Goal: Task Accomplishment & Management: Use online tool/utility

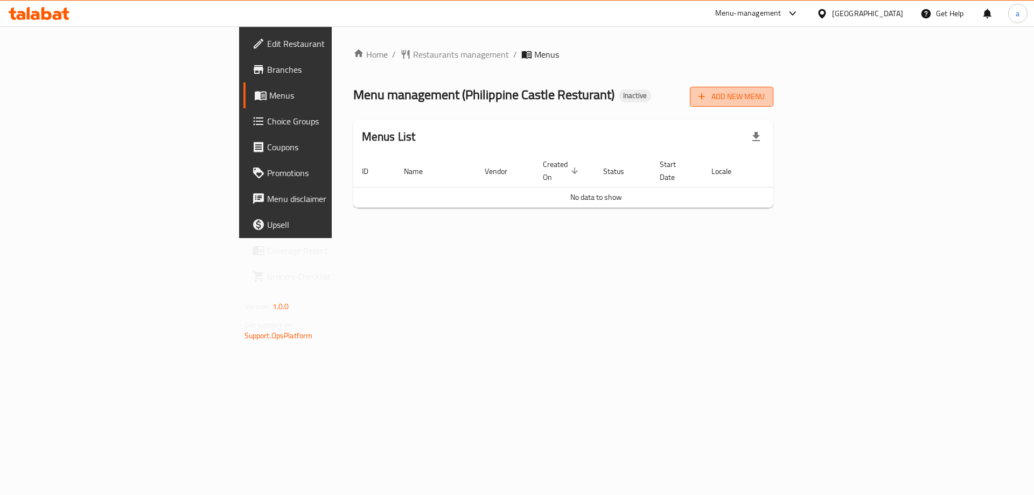
click at [765, 96] on span "Add New Menu" at bounding box center [731, 96] width 66 height 13
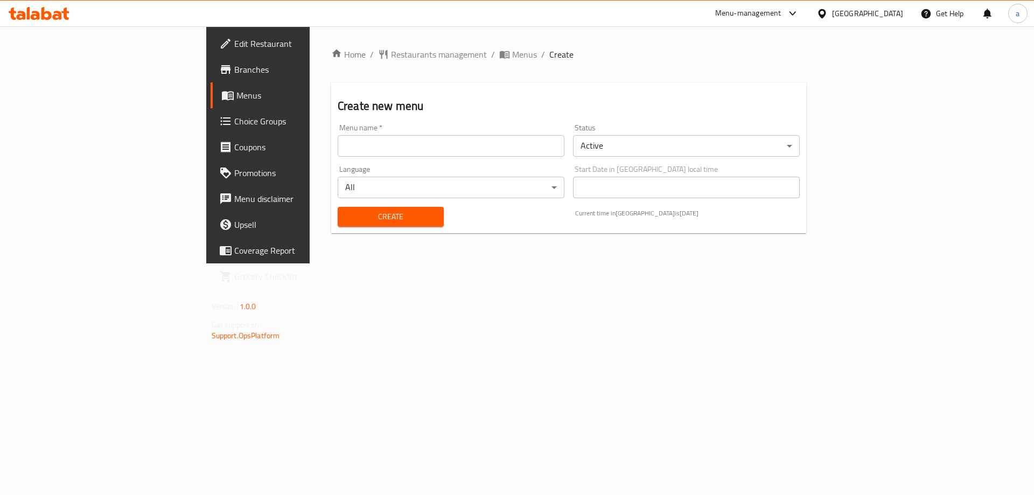
click at [338, 132] on div "Menu name   * Menu name *" at bounding box center [451, 140] width 227 height 33
click at [338, 144] on input "text" at bounding box center [451, 146] width 227 height 22
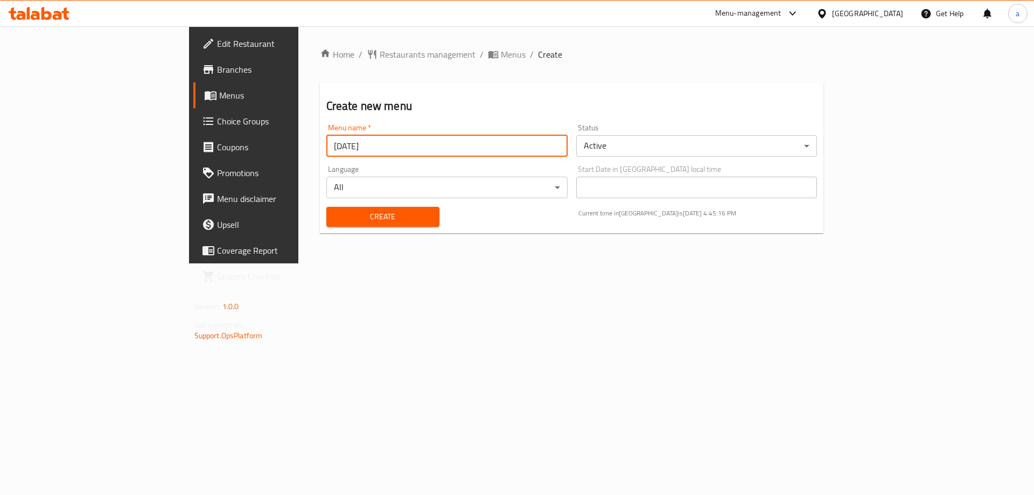
type input "[DATE]"
click at [326, 207] on button "Create" at bounding box center [382, 217] width 113 height 20
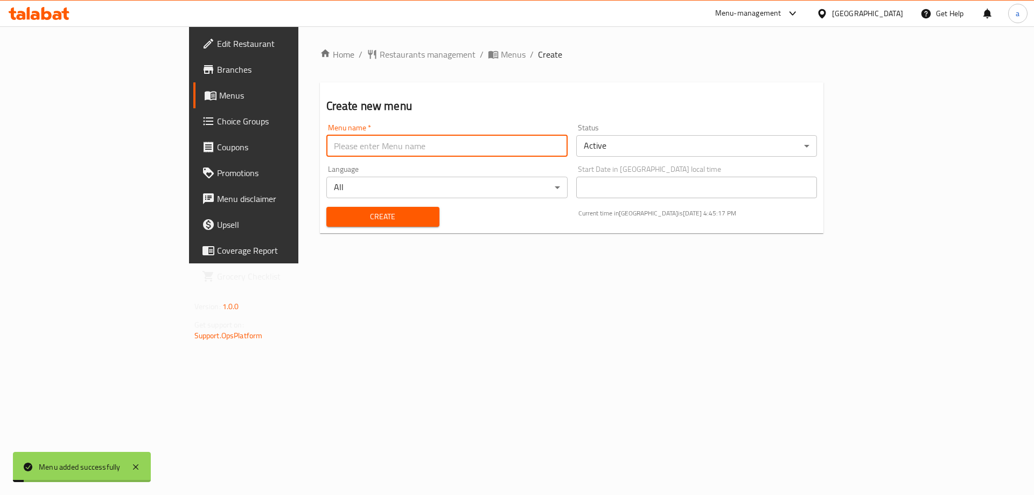
click at [219, 89] on span "Menus" at bounding box center [286, 95] width 134 height 13
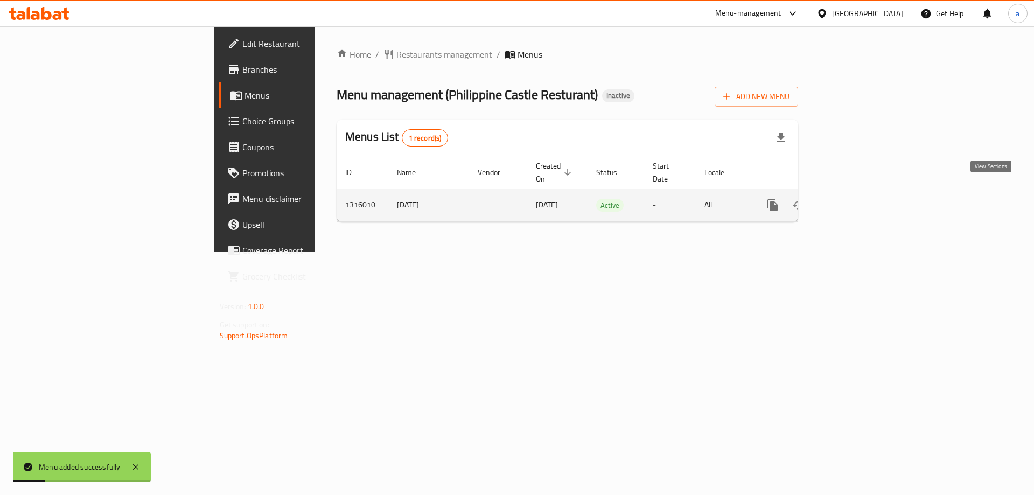
click at [857, 199] on icon "enhanced table" at bounding box center [850, 205] width 13 height 13
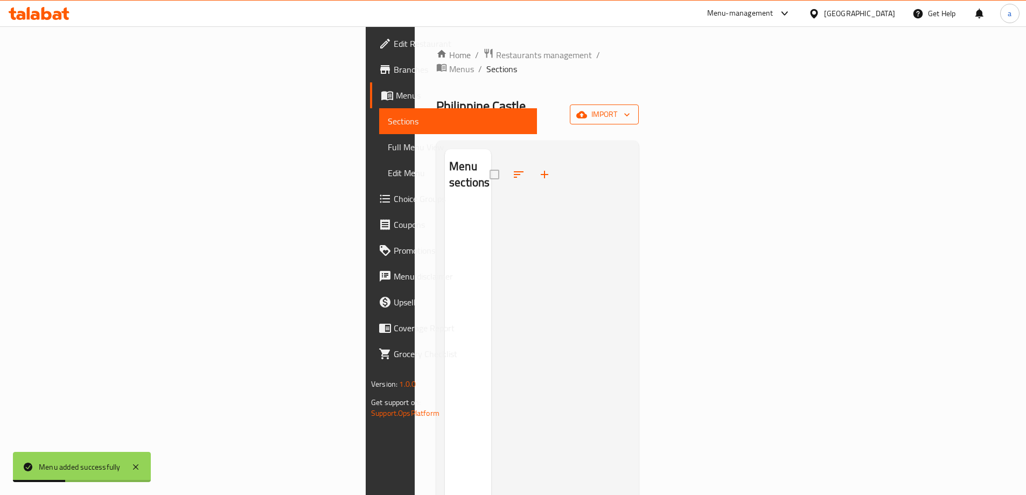
click at [630, 108] on span "import" at bounding box center [604, 114] width 52 height 13
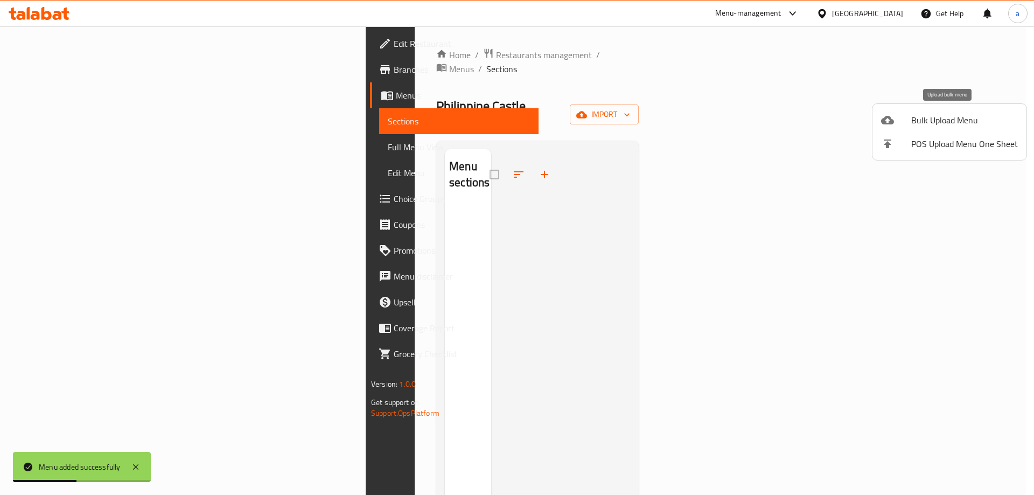
click at [937, 127] on span "Bulk Upload Menu" at bounding box center [964, 120] width 107 height 13
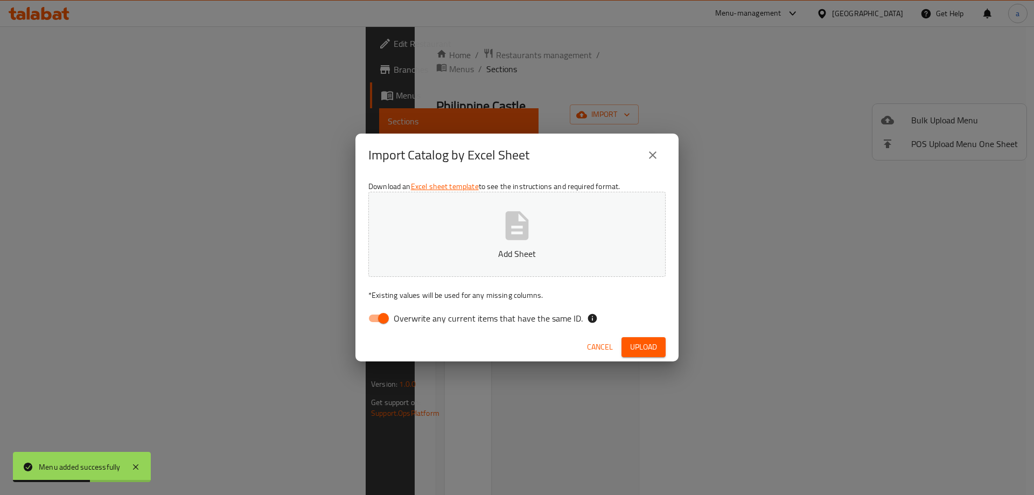
click at [390, 319] on input "Overwrite any current items that have the same ID." at bounding box center [383, 318] width 61 height 20
checkbox input "false"
click at [429, 215] on button "Add Sheet" at bounding box center [516, 234] width 297 height 85
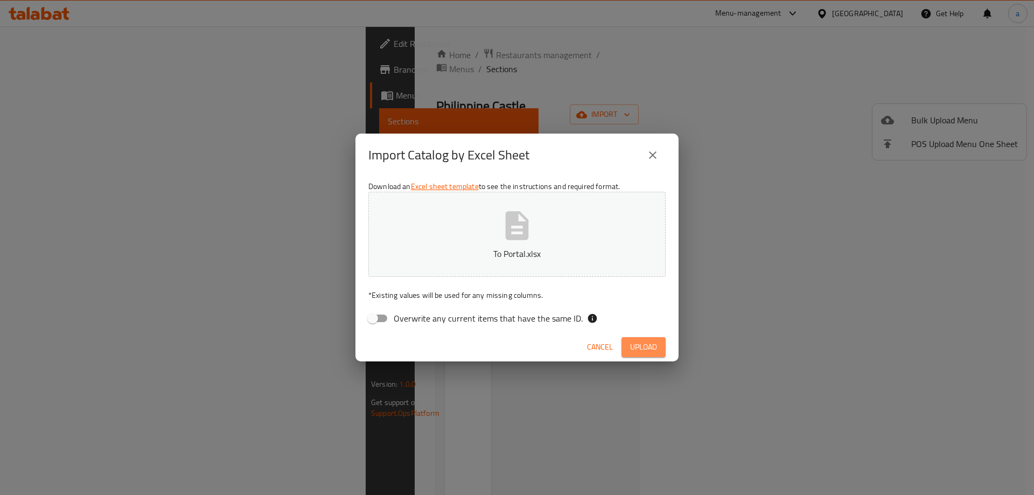
click at [630, 352] on span "Upload" at bounding box center [643, 346] width 27 height 13
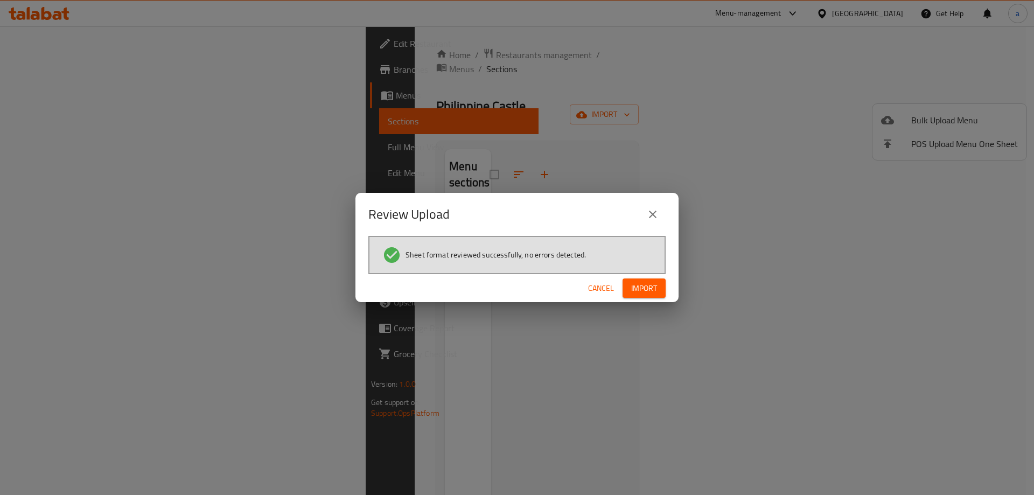
click at [654, 282] on span "Import" at bounding box center [644, 288] width 26 height 13
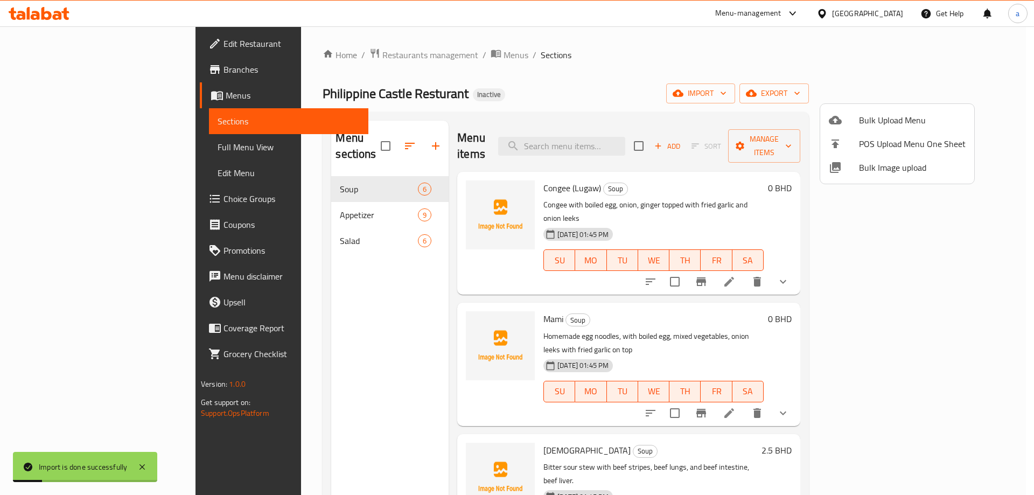
click at [94, 156] on div at bounding box center [517, 247] width 1034 height 495
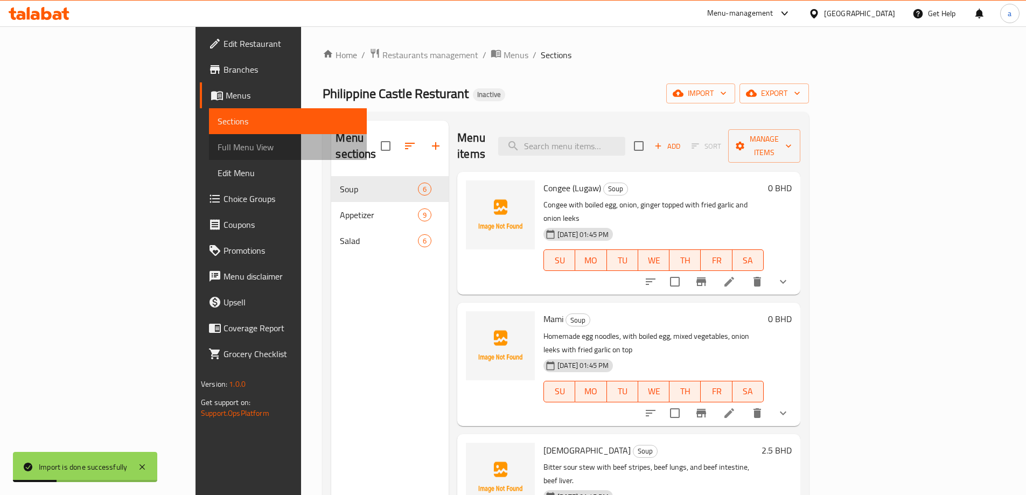
click at [218, 151] on span "Full Menu View" at bounding box center [288, 147] width 141 height 13
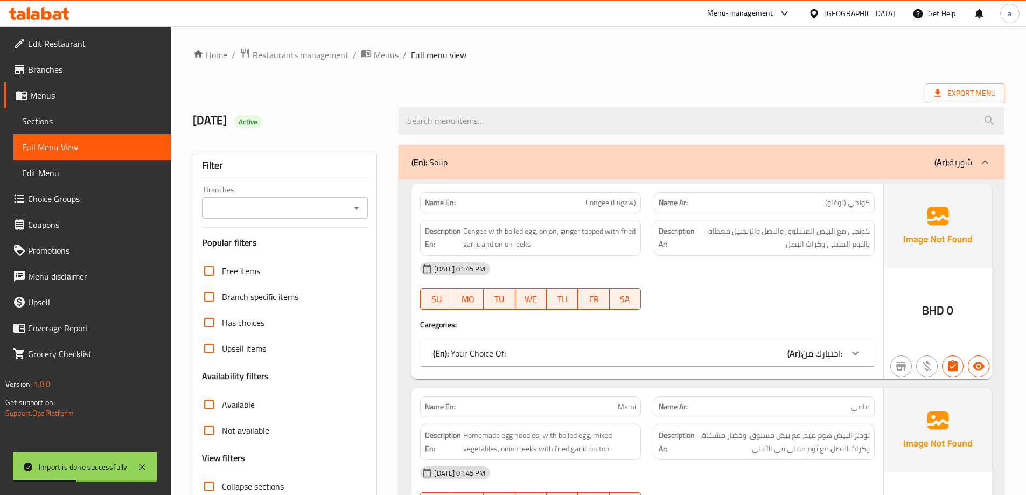
scroll to position [269, 0]
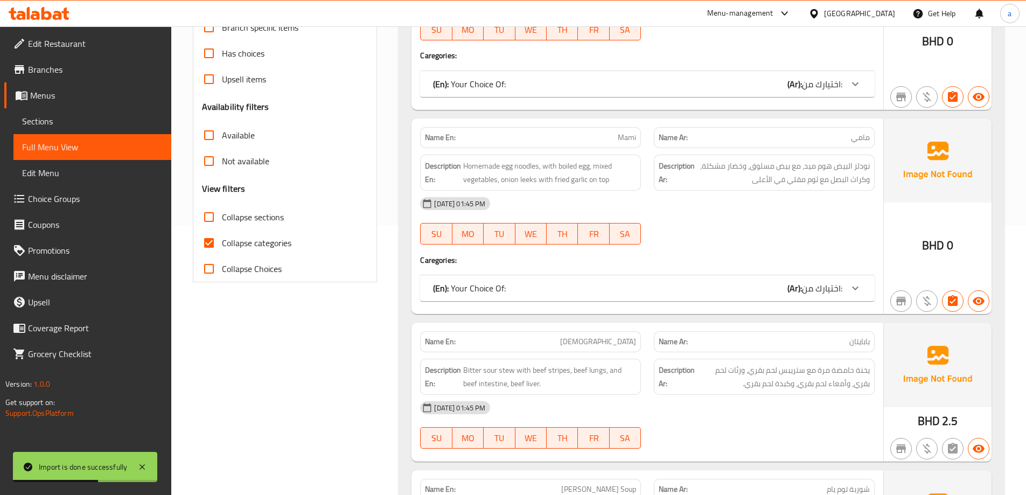
click at [206, 242] on input "Collapse categories" at bounding box center [209, 243] width 26 height 26
checkbox input "false"
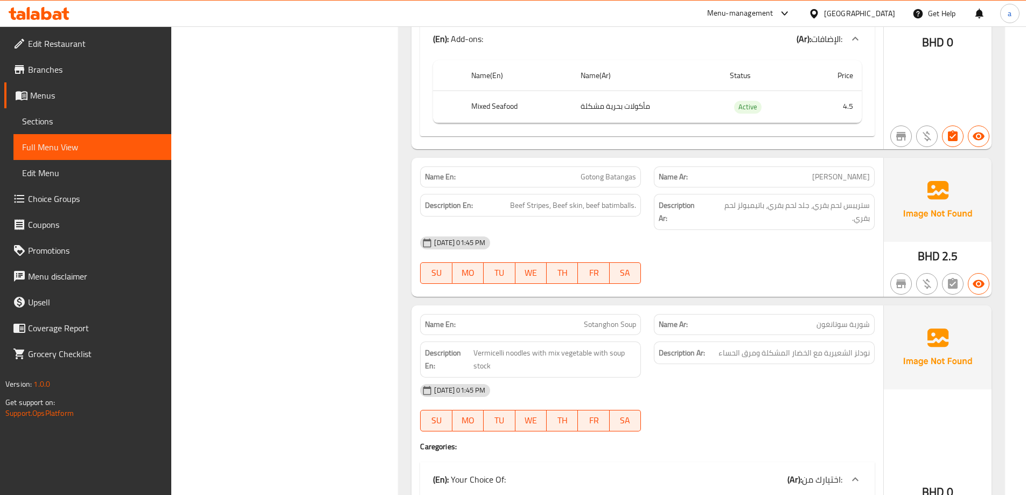
scroll to position [0, 0]
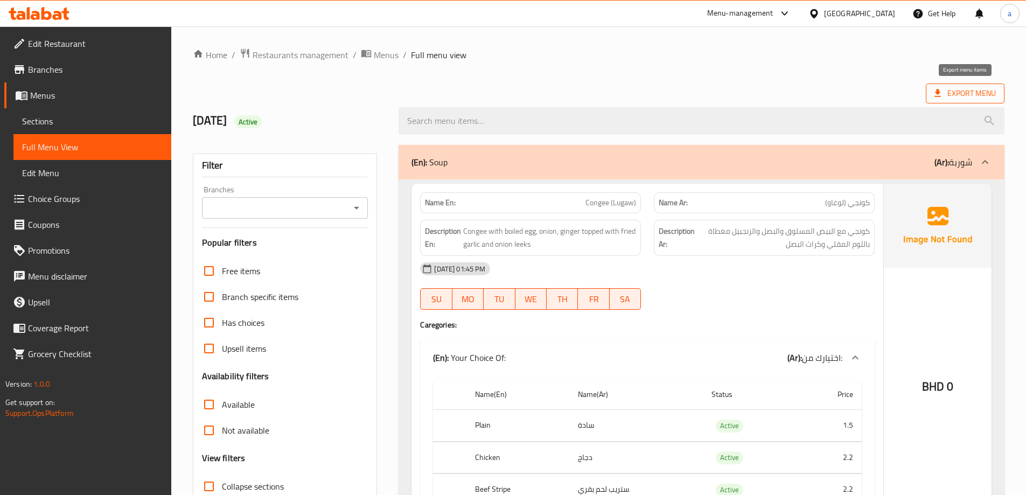
click at [969, 89] on span "Export Menu" at bounding box center [964, 93] width 61 height 13
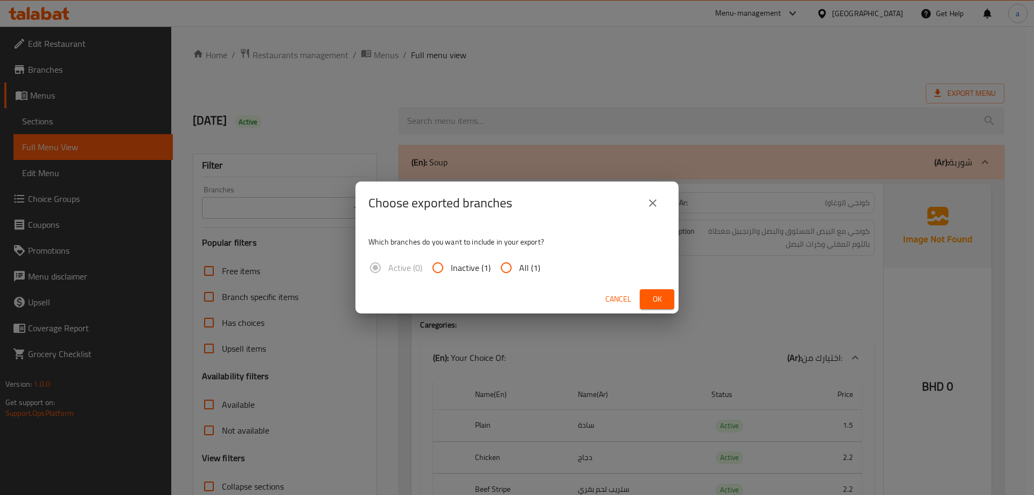
click at [504, 270] on input "All (1)" at bounding box center [506, 268] width 26 height 26
radio input "true"
click at [663, 303] on span "Ok" at bounding box center [656, 298] width 17 height 13
